Goal: Book appointment/travel/reservation

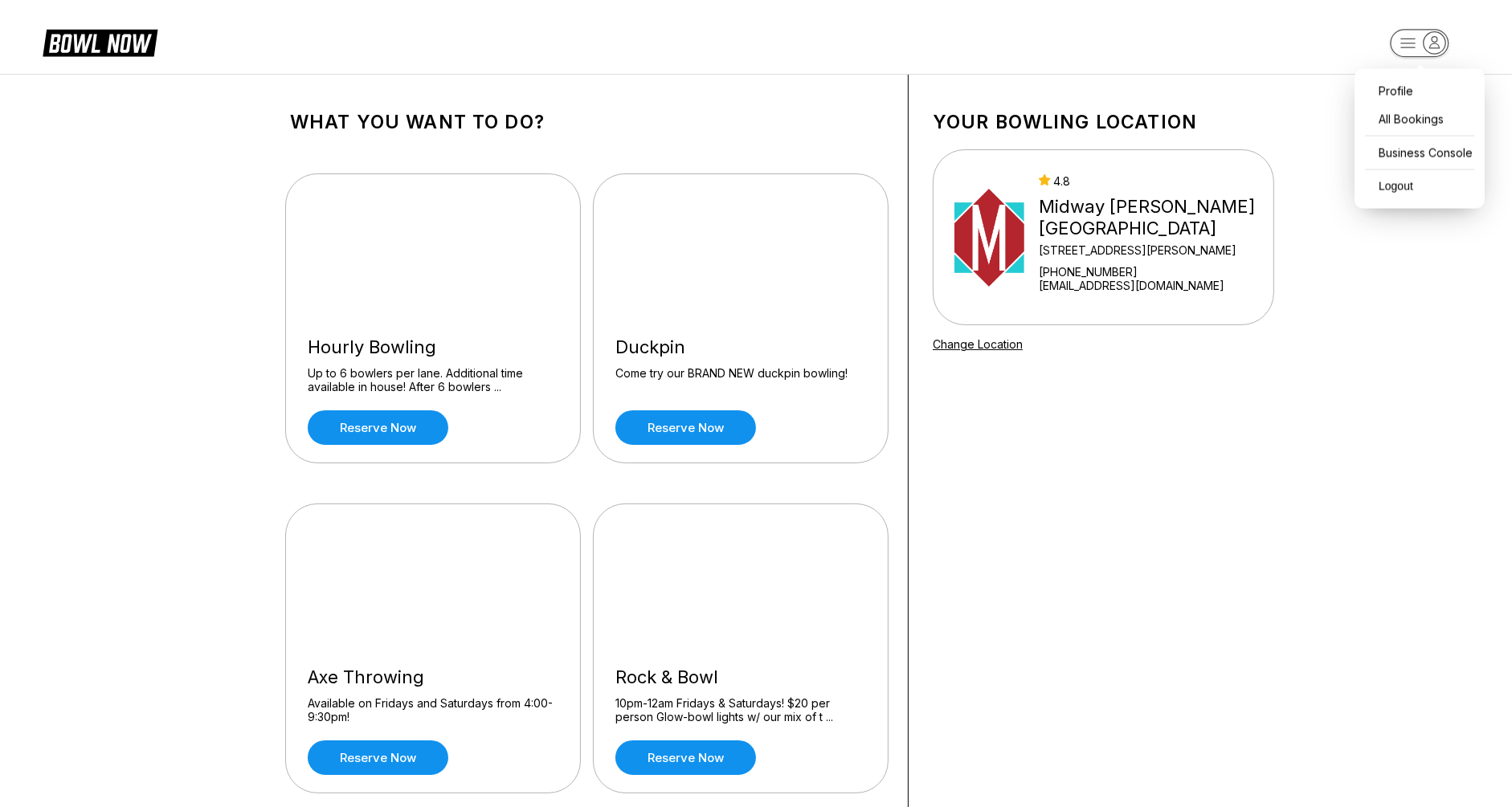
click at [1397, 47] on rect "button" at bounding box center [1419, 43] width 59 height 28
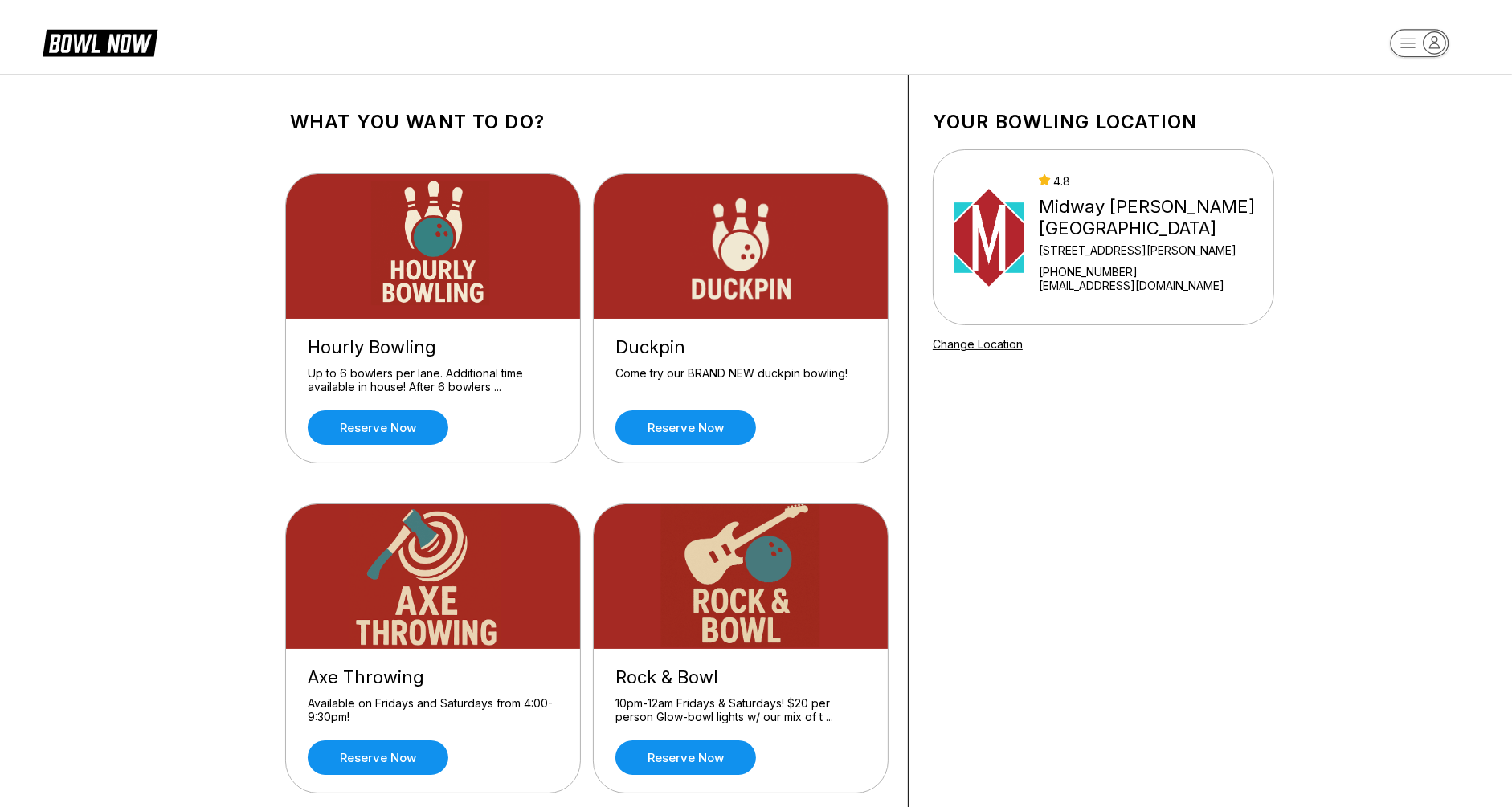
click at [1045, 90] on div "Your bowling location 4.8 Midway Bowling - Carlisle 1561 Holly Pike +1717249122…" at bounding box center [1103, 625] width 390 height 1101
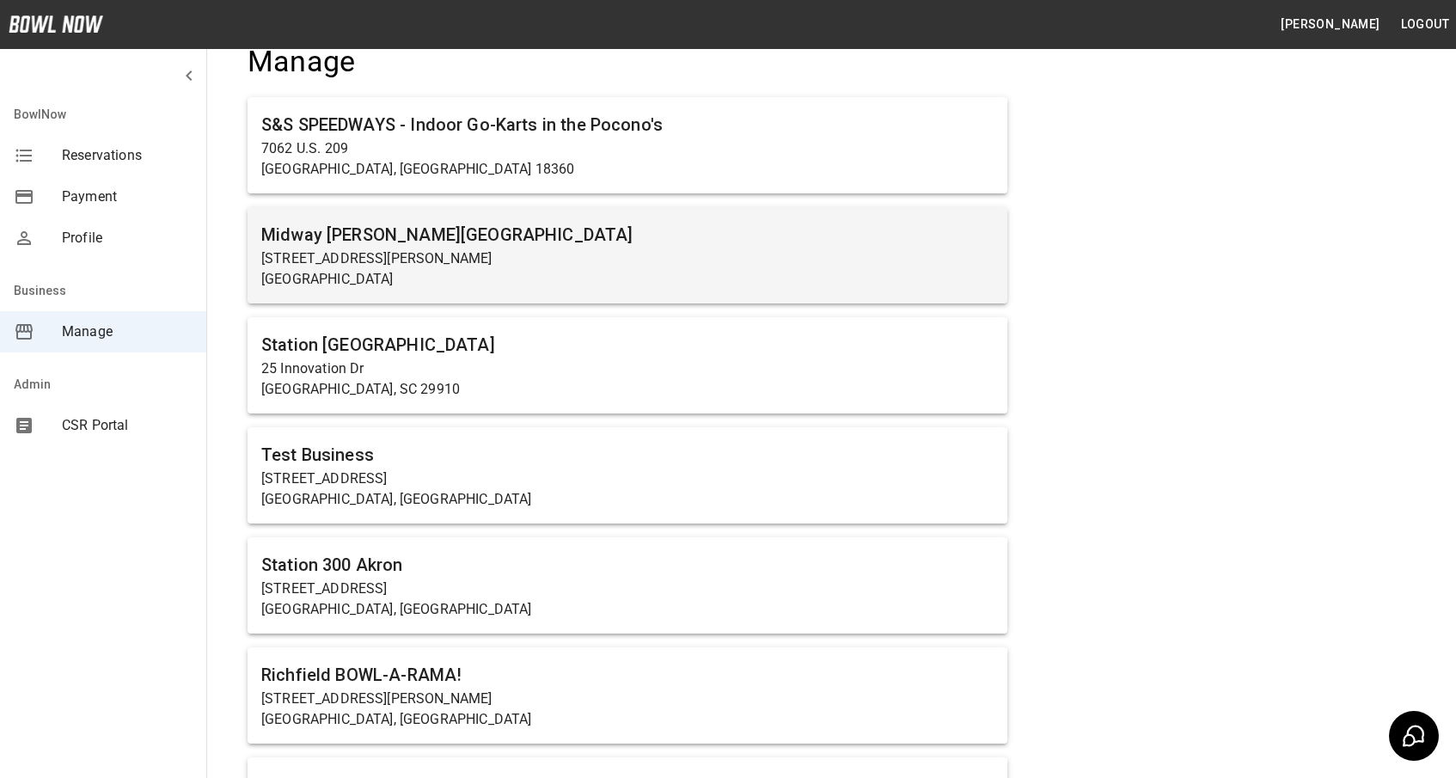
scroll to position [52, 0]
click at [369, 226] on h6 "Midway [PERSON_NAME][GEOGRAPHIC_DATA]" at bounding box center [627, 236] width 733 height 28
click at [367, 230] on h6 "Midway [PERSON_NAME][GEOGRAPHIC_DATA]" at bounding box center [627, 236] width 733 height 28
